Goal: Entertainment & Leisure: Consume media (video, audio)

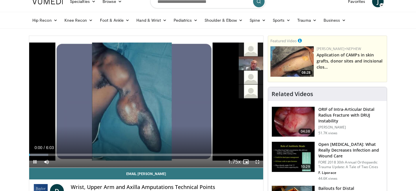
scroll to position [23, 0]
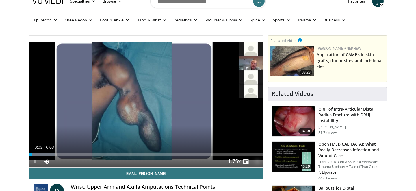
click at [260, 163] on span "Video Player" at bounding box center [258, 161] width 12 height 12
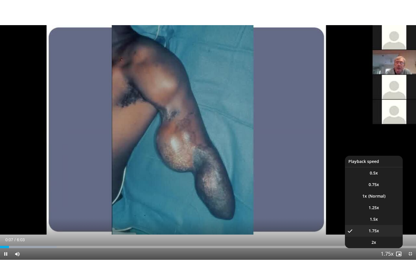
click at [389, 190] on span "Video Player" at bounding box center [387, 254] width 8 height 12
click at [386, 190] on li "1.25x" at bounding box center [374, 208] width 58 height 12
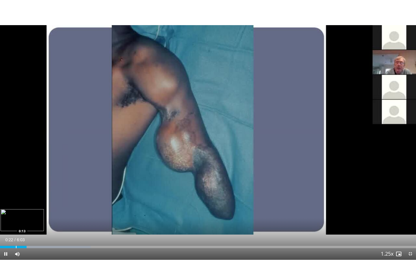
click at [16, 190] on div "Progress Bar" at bounding box center [16, 247] width 1 height 2
click at [412, 190] on span "Video Player" at bounding box center [410, 254] width 12 height 12
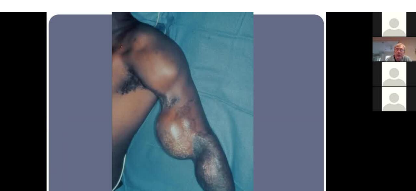
scroll to position [0, 0]
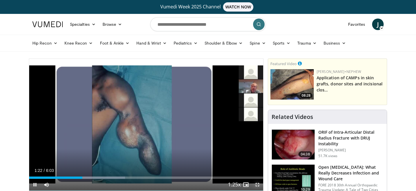
click at [258, 185] on span "Video Player" at bounding box center [258, 185] width 12 height 12
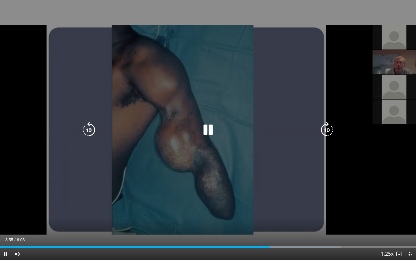
click at [344, 190] on div "10 seconds Tap to unmute" at bounding box center [208, 130] width 416 height 260
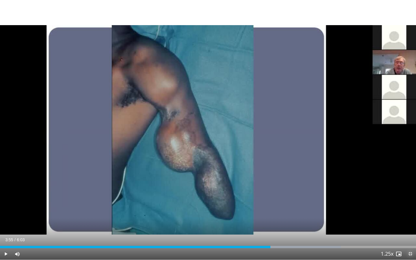
click at [410, 190] on span "Video Player" at bounding box center [410, 254] width 12 height 12
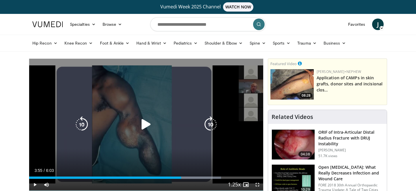
click at [146, 129] on icon "Video Player" at bounding box center [146, 124] width 16 height 16
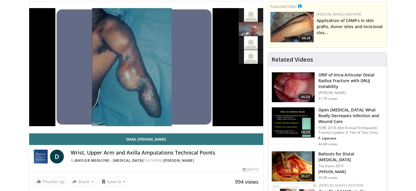
scroll to position [58, 0]
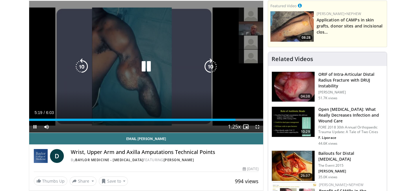
click at [153, 75] on div "10 seconds Tap to unmute" at bounding box center [146, 66] width 234 height 131
click at [146, 58] on icon "Video Player" at bounding box center [146, 66] width 16 height 16
